Goal: Task Accomplishment & Management: Use online tool/utility

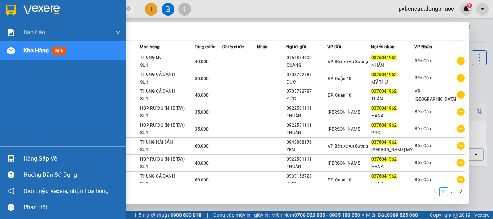
click at [14, 51] on img at bounding box center [11, 51] width 8 height 8
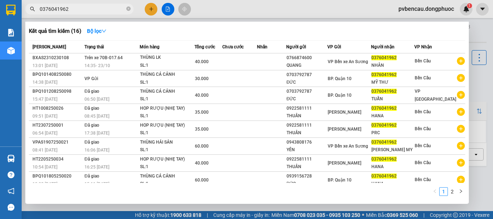
click at [476, 38] on div at bounding box center [246, 109] width 493 height 219
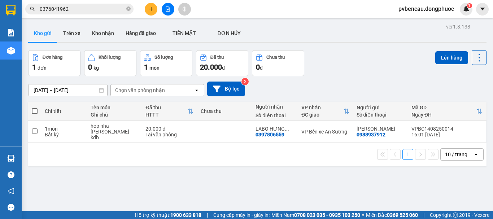
click at [164, 166] on div "ver 1.8.138 Kho gửi Trên xe [PERSON_NAME] Hàng đã [PERSON_NAME] MẶT ĐƠN [PERSO…" at bounding box center [257, 131] width 464 height 219
click at [94, 36] on button "Kho nhận" at bounding box center [103, 33] width 34 height 17
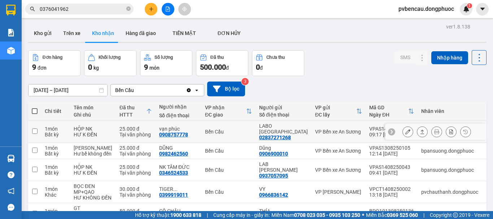
scroll to position [72, 0]
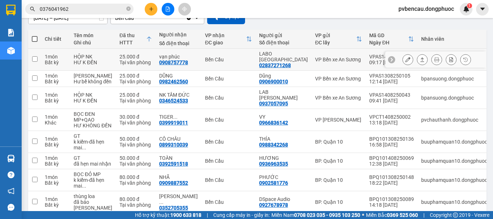
click at [120, 60] on div "Tại văn phòng" at bounding box center [136, 63] width 33 height 6
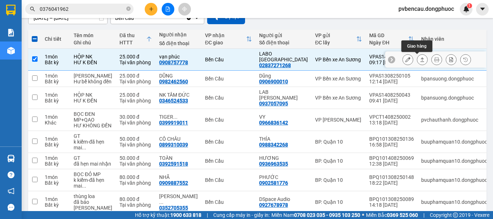
click at [420, 61] on icon at bounding box center [422, 59] width 5 height 5
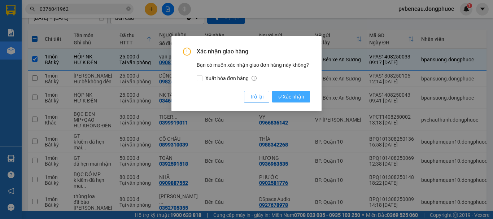
click at [293, 95] on span "Xác nhận" at bounding box center [291, 97] width 26 height 8
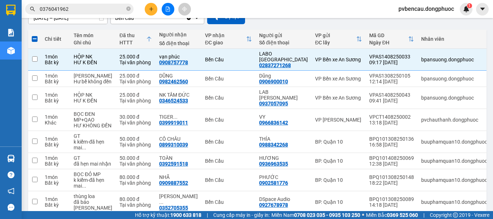
checkbox input "false"
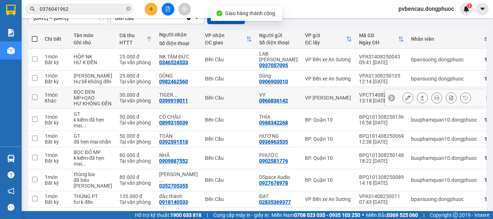
click at [123, 98] on div "30.000 đ" at bounding box center [136, 95] width 33 height 6
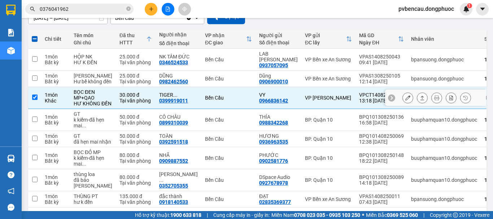
click at [421, 103] on div at bounding box center [422, 97] width 11 height 11
click at [420, 100] on icon at bounding box center [422, 97] width 5 height 5
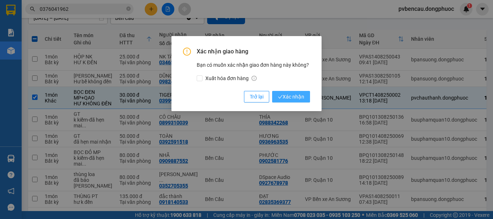
click at [304, 97] on span "Xác nhận" at bounding box center [291, 97] width 26 height 8
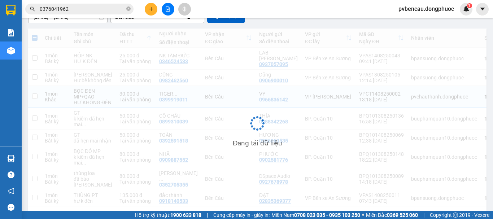
checkbox input "false"
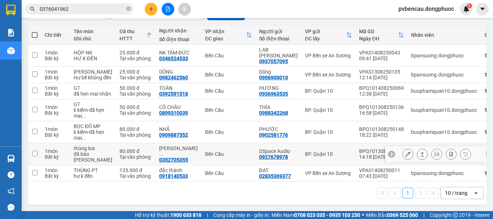
scroll to position [21, 0]
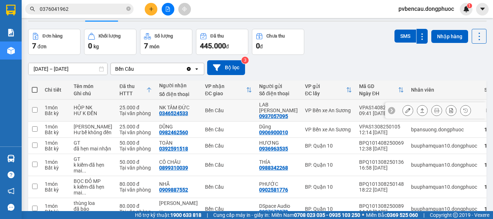
click at [120, 111] on div "Tại văn phòng" at bounding box center [136, 114] width 33 height 6
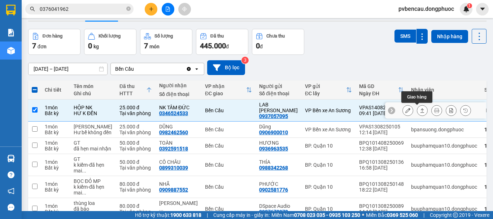
click at [418, 111] on button at bounding box center [423, 110] width 10 height 13
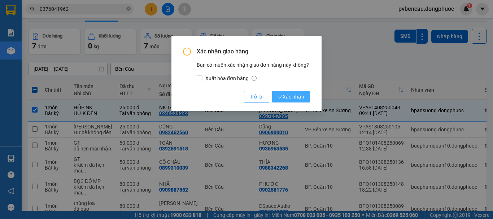
click at [302, 94] on span "Xác nhận" at bounding box center [291, 97] width 26 height 8
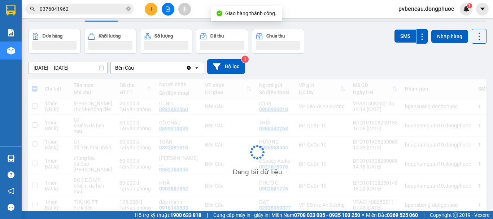
checkbox input "false"
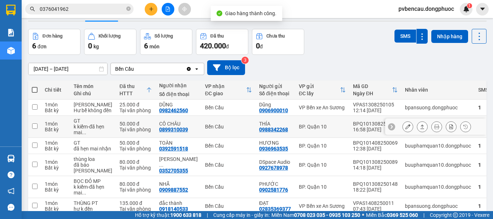
scroll to position [57, 0]
